Goal: Task Accomplishment & Management: Complete application form

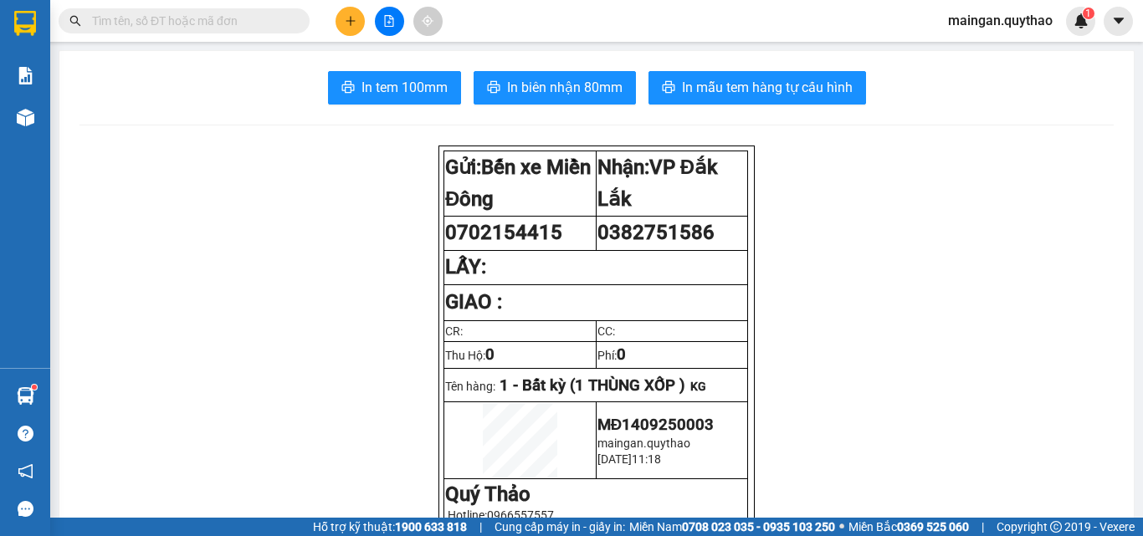
click at [346, 28] on button at bounding box center [349, 21] width 29 height 29
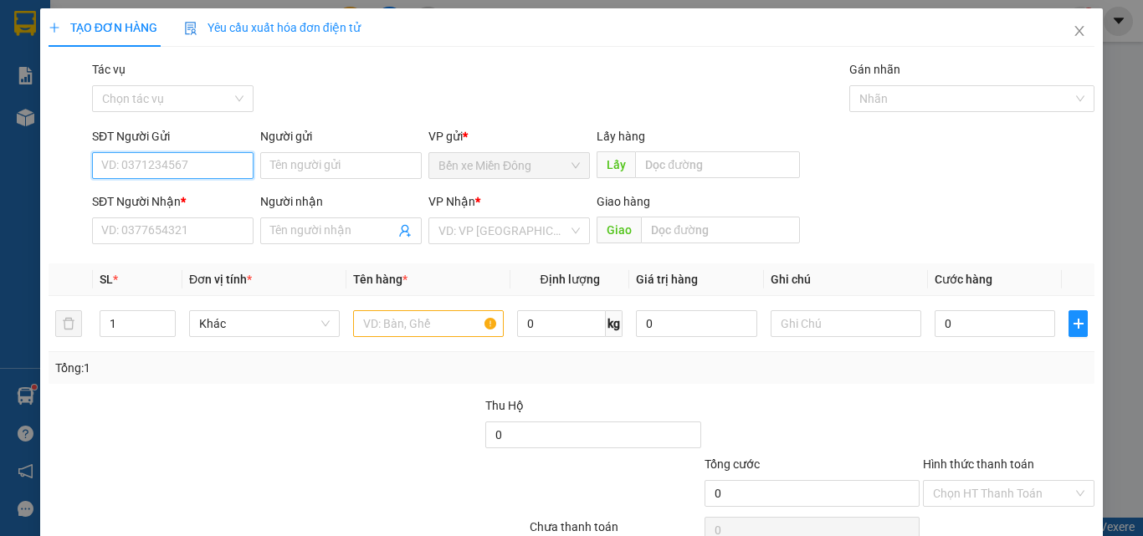
drag, startPoint x: 133, startPoint y: 166, endPoint x: 144, endPoint y: 152, distance: 17.9
click at [134, 166] on input "SĐT Người Gửi" at bounding box center [172, 165] width 161 height 27
type input "0969545434"
click at [179, 195] on div "0969545434" at bounding box center [171, 199] width 140 height 18
type input "0975557177"
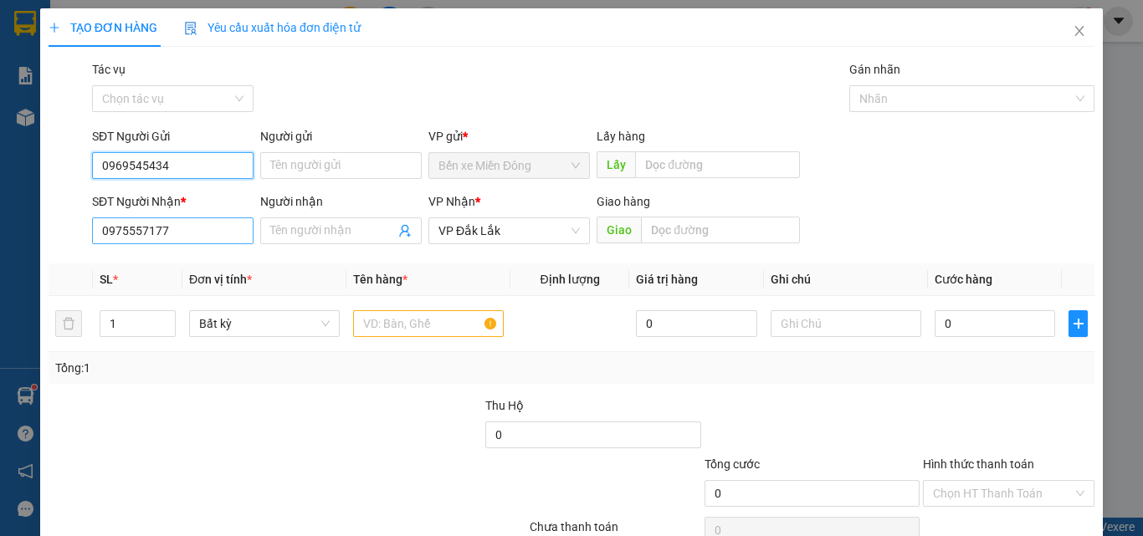
type input "0969545434"
click at [185, 238] on input "0975557177" at bounding box center [172, 231] width 161 height 27
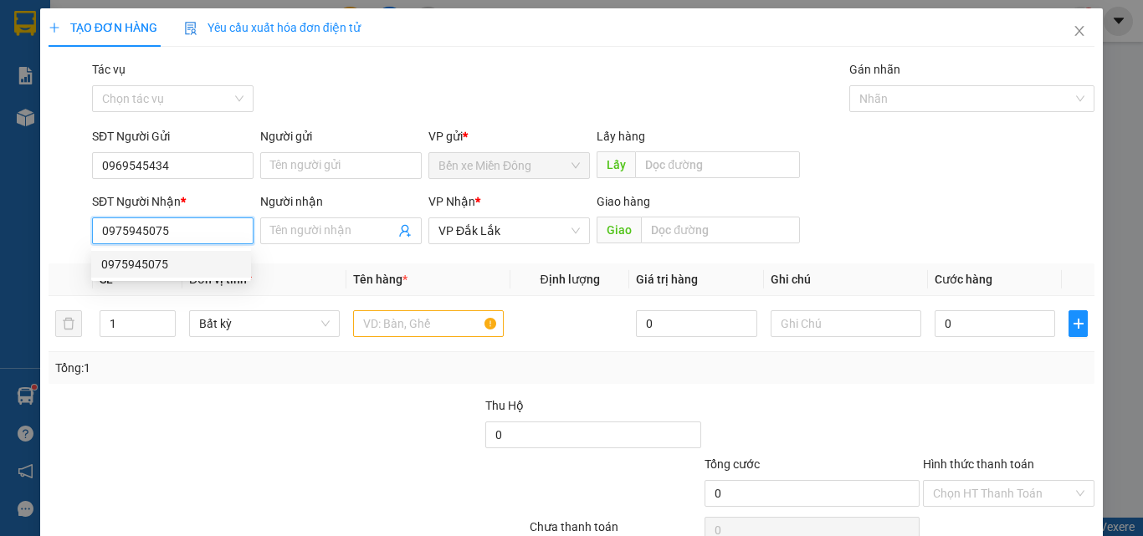
click at [182, 264] on div "0975945075" at bounding box center [171, 264] width 140 height 18
type input "0975945075"
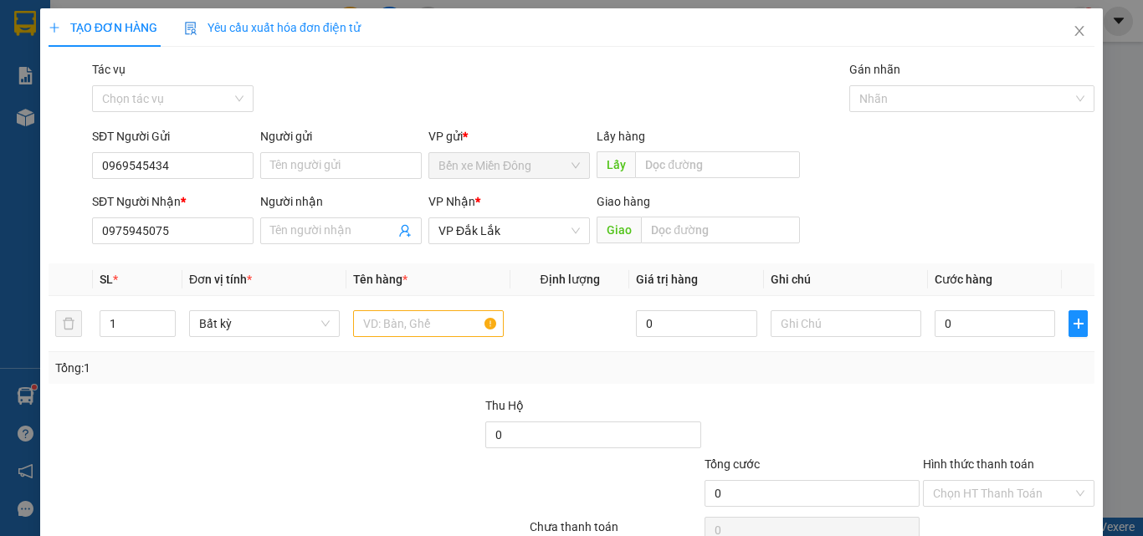
click at [994, 184] on div "SĐT Người Gửi 0969545434 Người gửi Tên người gửi VP gửi * Bến xe Miền Đông Lấy …" at bounding box center [593, 156] width 1009 height 59
click at [407, 329] on input "text" at bounding box center [428, 323] width 151 height 27
click at [955, 319] on input "0" at bounding box center [994, 323] width 120 height 27
type input "1"
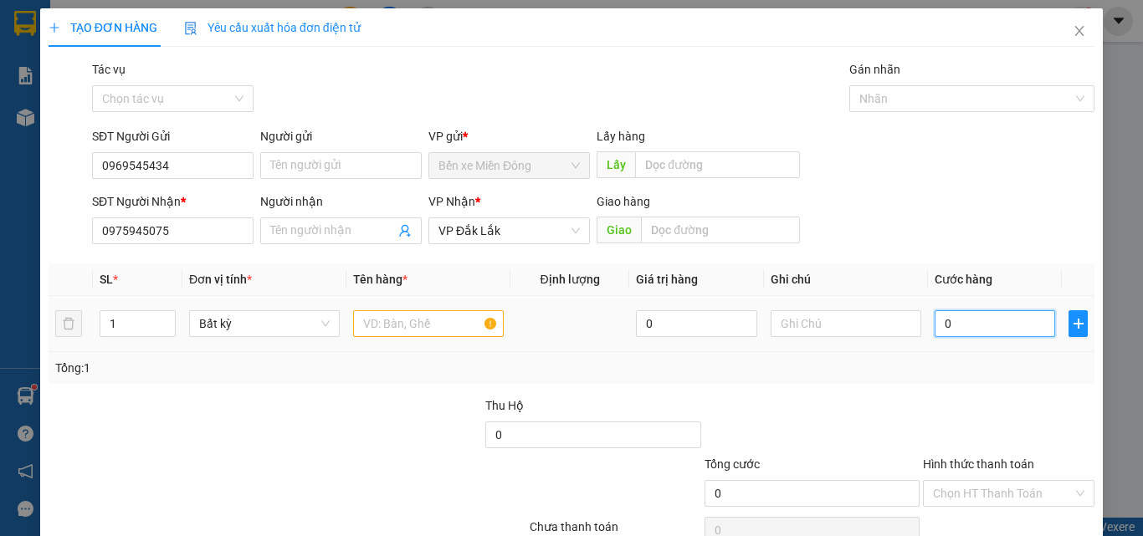
type input "1"
type input "15"
type input "150"
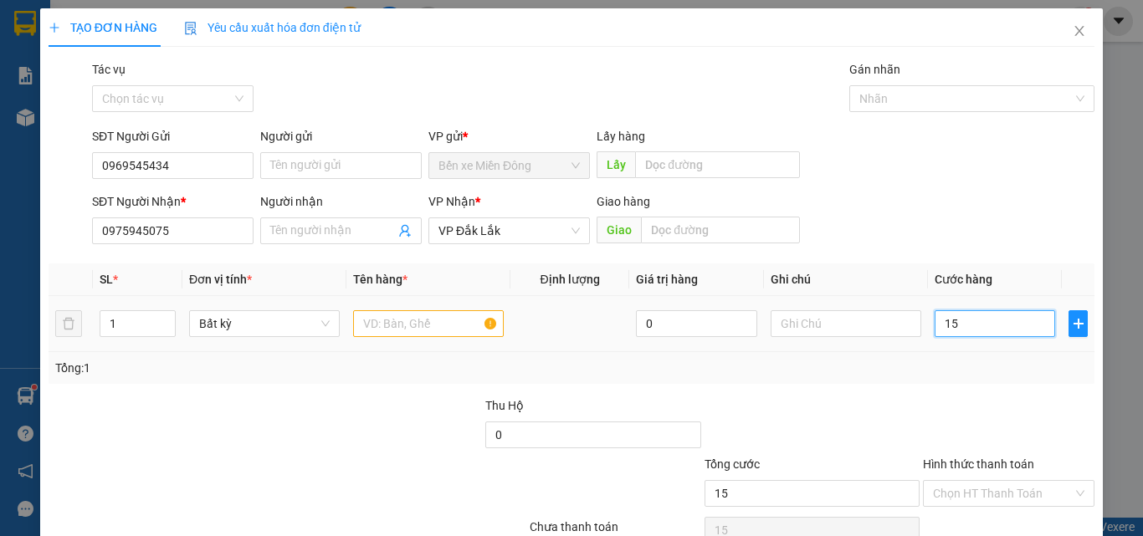
type input "150"
type input "1.500"
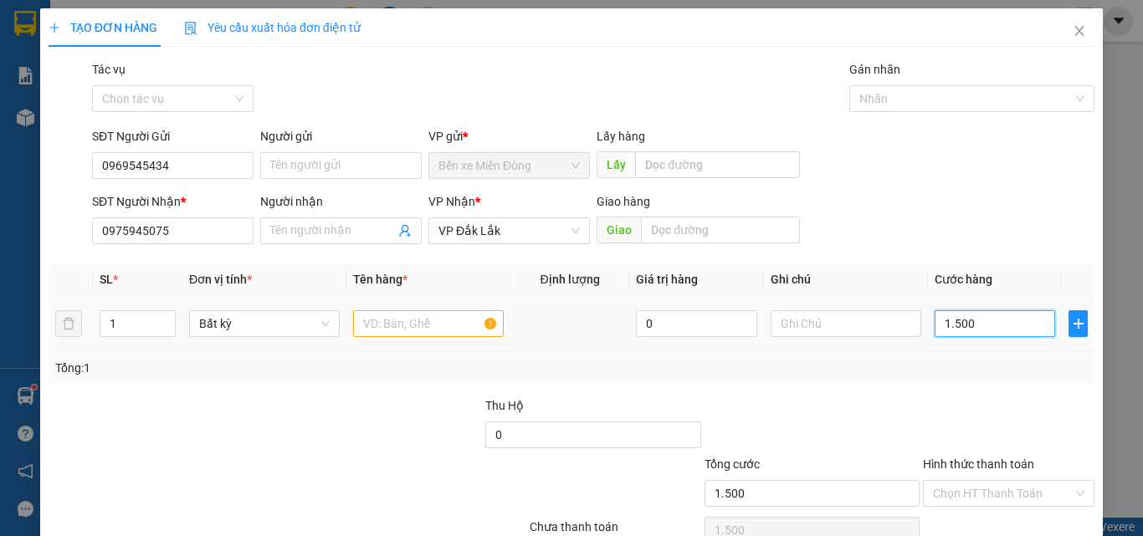
type input "15.000"
type input "150.000"
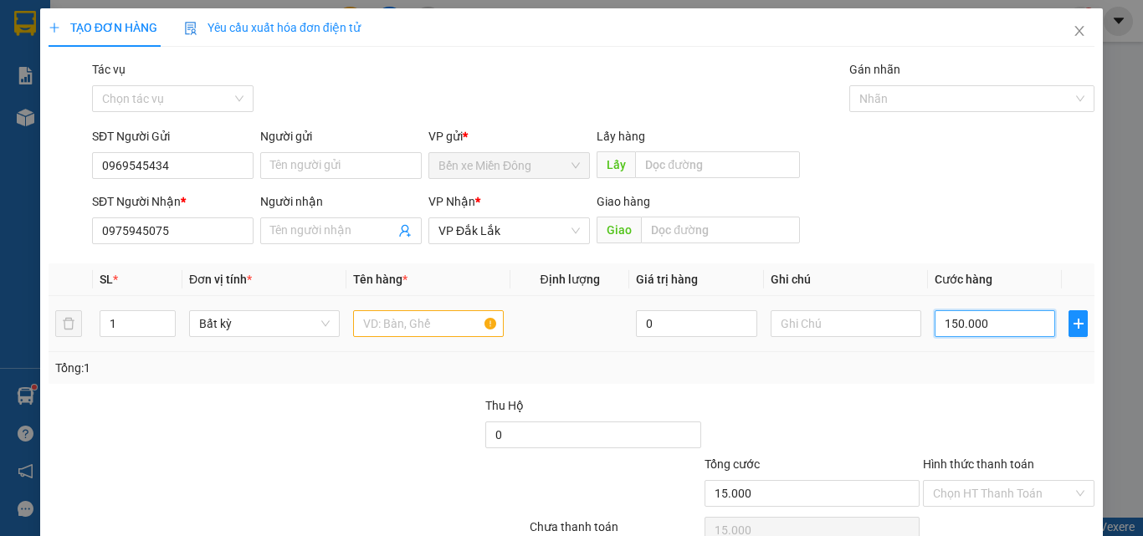
type input "150.000"
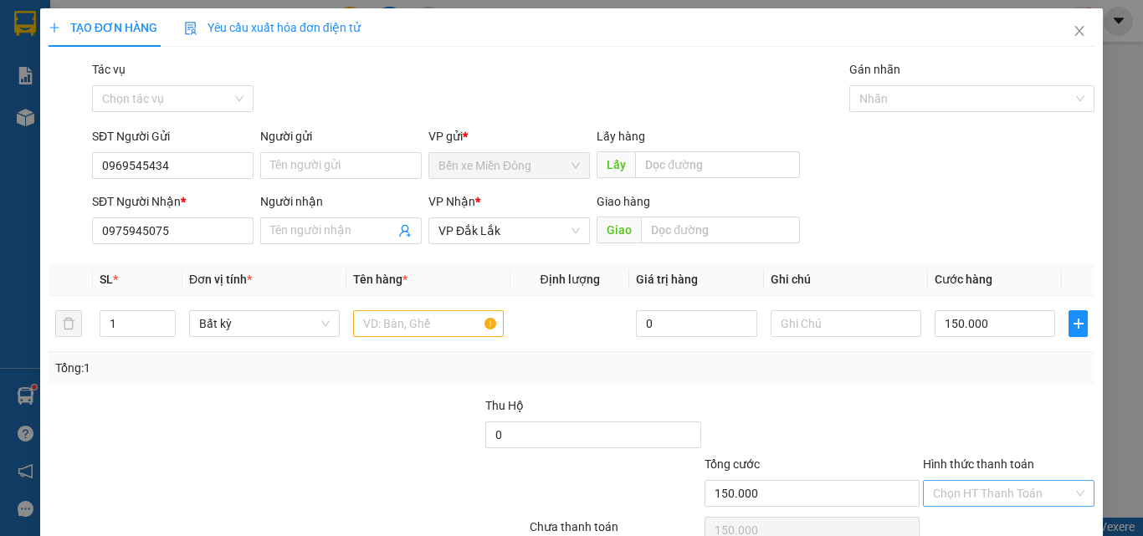
click at [1004, 489] on input "Hình thức thanh toán" at bounding box center [1003, 493] width 140 height 25
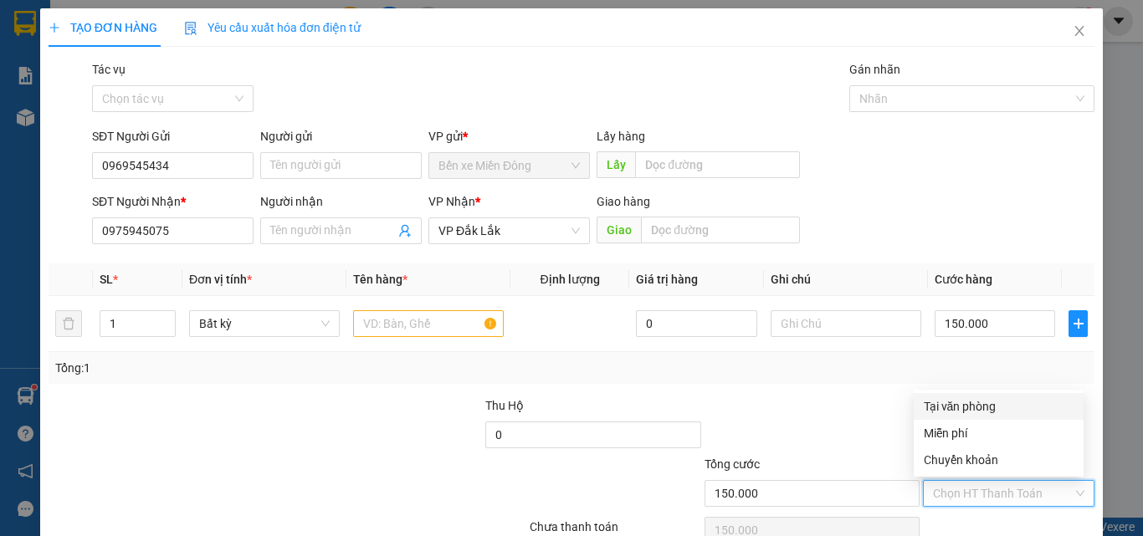
click at [967, 407] on div "Tại văn phòng" at bounding box center [999, 406] width 150 height 18
type input "0"
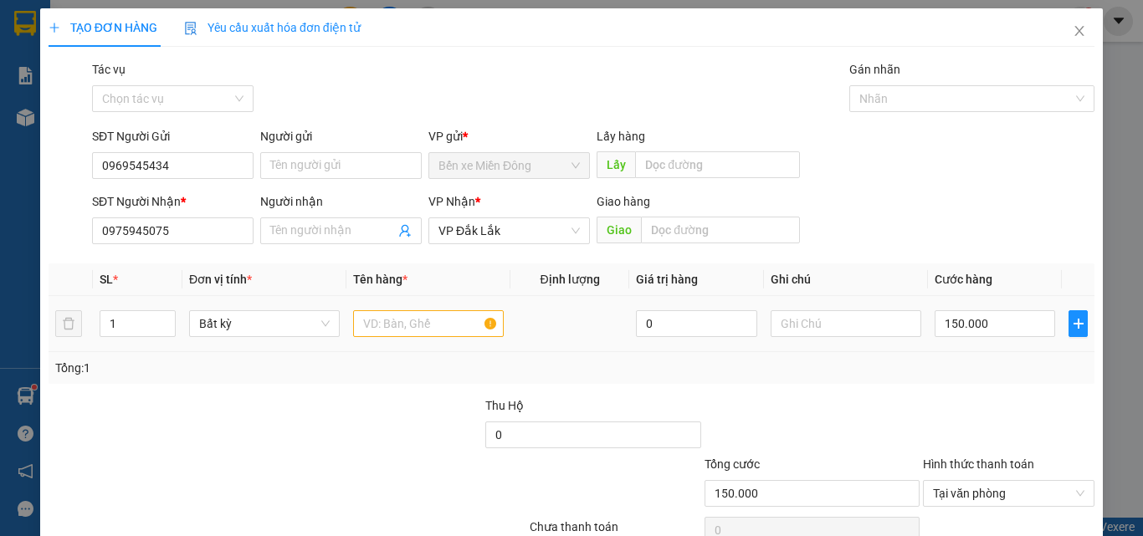
click at [398, 335] on div at bounding box center [428, 323] width 151 height 33
click at [397, 329] on input "text" at bounding box center [428, 323] width 151 height 27
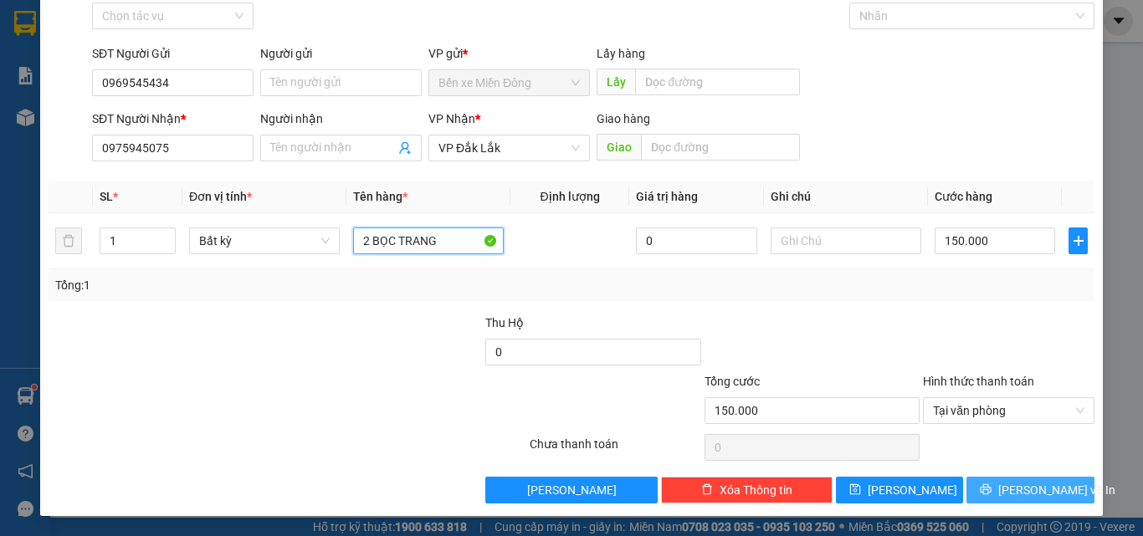
type input "2 BỌC TRANG"
click at [991, 488] on icon "printer" at bounding box center [985, 489] width 11 height 11
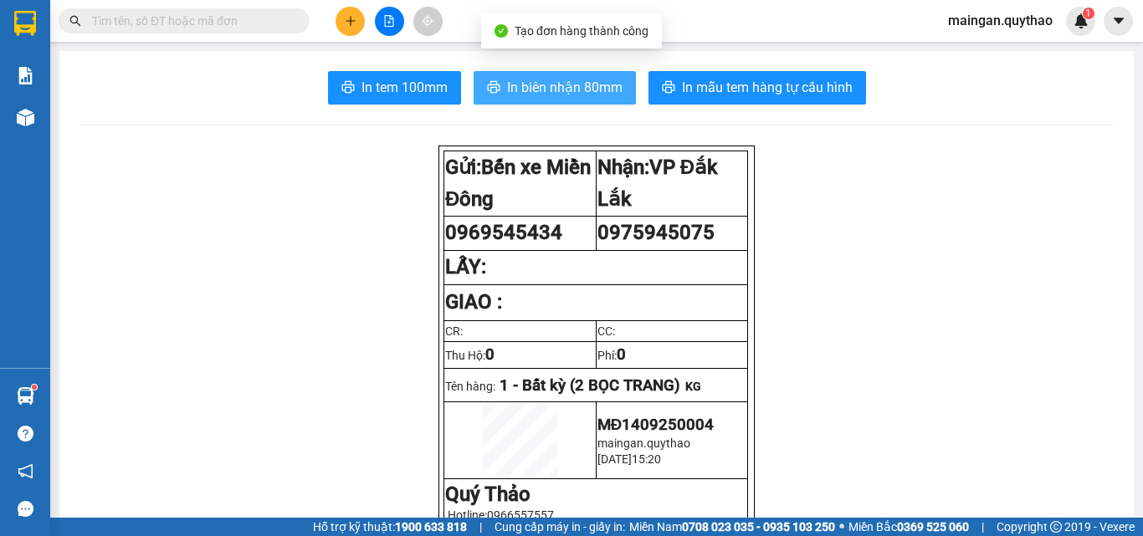
click at [566, 87] on span "In biên nhận 80mm" at bounding box center [564, 87] width 115 height 21
